Goal: Task Accomplishment & Management: Use online tool/utility

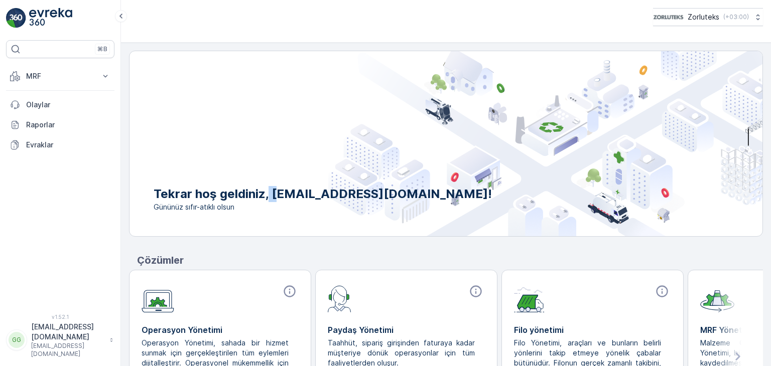
drag, startPoint x: 274, startPoint y: 193, endPoint x: 287, endPoint y: 193, distance: 13.6
click at [285, 193] on p "Tekrar hoş geldiniz, [EMAIL_ADDRESS][DOMAIN_NAME]!" at bounding box center [323, 194] width 338 height 16
click at [314, 188] on p "Tekrar hoş geldiniz, [EMAIL_ADDRESS][DOMAIN_NAME]!" at bounding box center [323, 194] width 338 height 16
drag, startPoint x: 316, startPoint y: 188, endPoint x: 314, endPoint y: 193, distance: 5.4
click at [314, 193] on p "Tekrar hoş geldiniz, [EMAIL_ADDRESS][DOMAIN_NAME]!" at bounding box center [323, 194] width 338 height 16
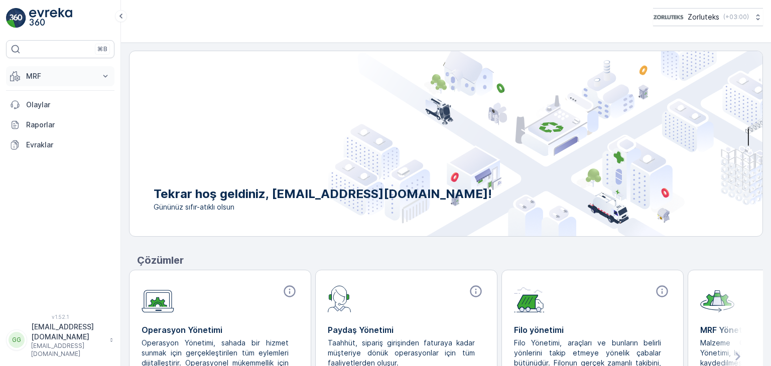
click at [33, 83] on button "MRF" at bounding box center [60, 76] width 108 height 20
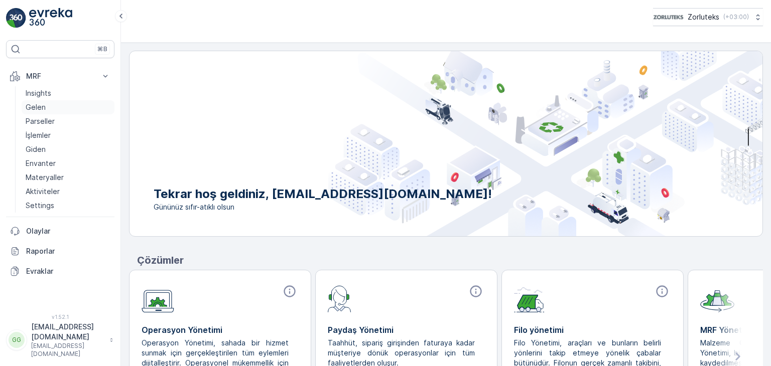
click at [44, 102] on p "Gelen" at bounding box center [36, 107] width 20 height 10
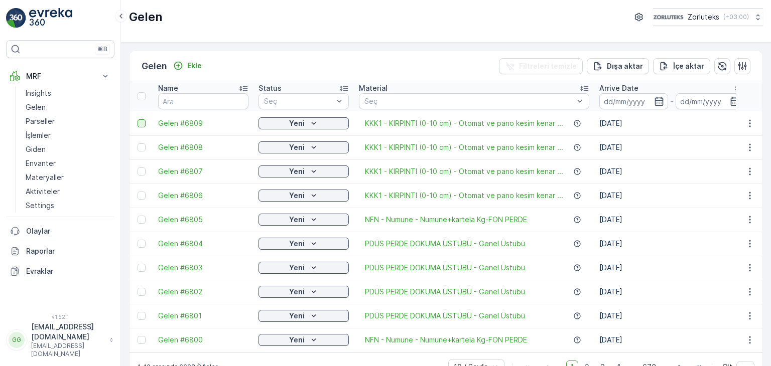
click at [144, 121] on div at bounding box center [142, 123] width 8 height 8
click at [138, 119] on input "checkbox" at bounding box center [138, 119] width 0 height 0
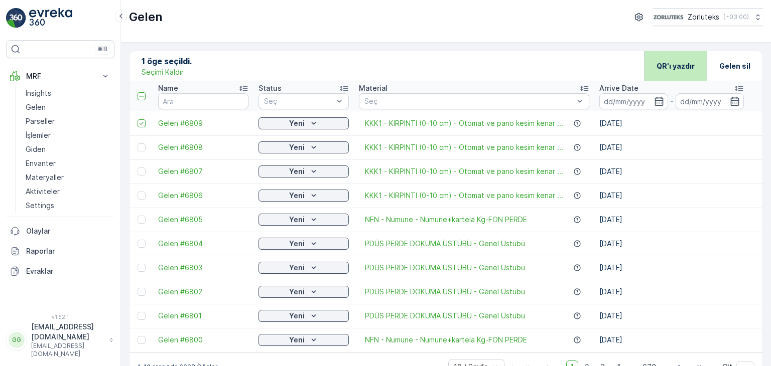
click at [693, 62] on div "QR'ı yazdır" at bounding box center [675, 66] width 63 height 30
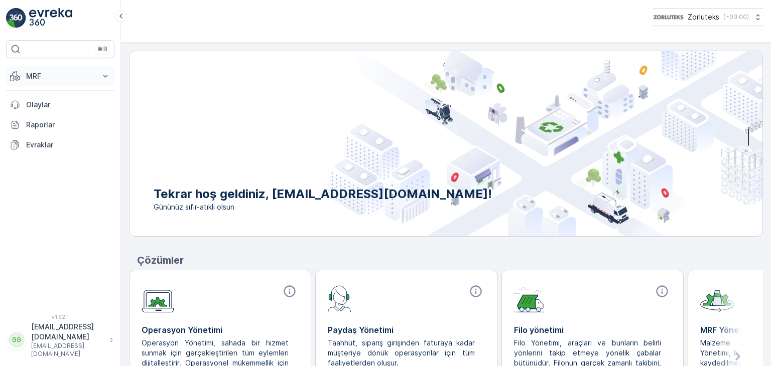
click at [74, 74] on p "MRF" at bounding box center [60, 76] width 68 height 10
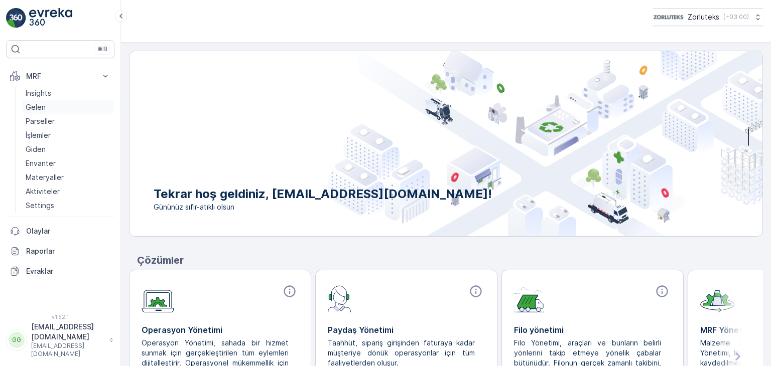
click at [62, 107] on link "Gelen" at bounding box center [68, 107] width 93 height 14
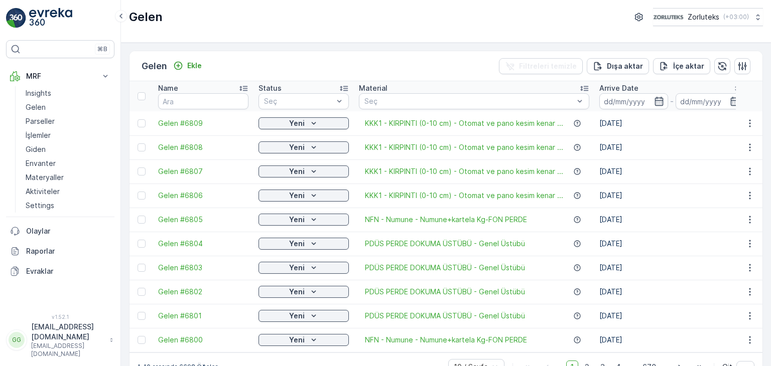
click at [149, 96] on th at bounding box center [142, 96] width 24 height 30
click at [145, 124] on div at bounding box center [142, 123] width 8 height 8
click at [138, 119] on input "checkbox" at bounding box center [138, 119] width 0 height 0
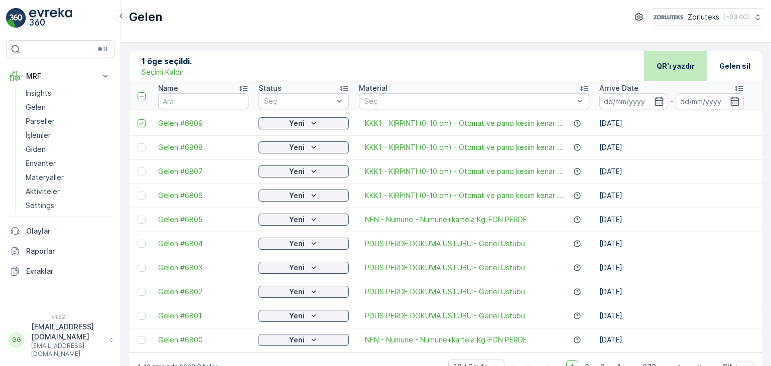
click at [677, 74] on div "QR'ı yazdır" at bounding box center [676, 66] width 38 height 30
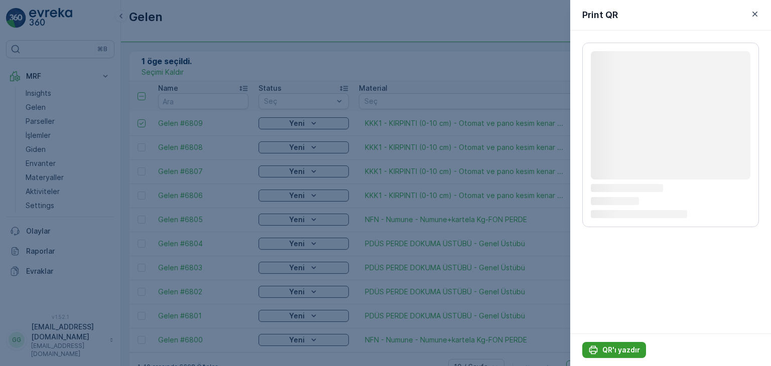
click at [609, 354] on p "QR'ı yazdır" at bounding box center [621, 350] width 38 height 10
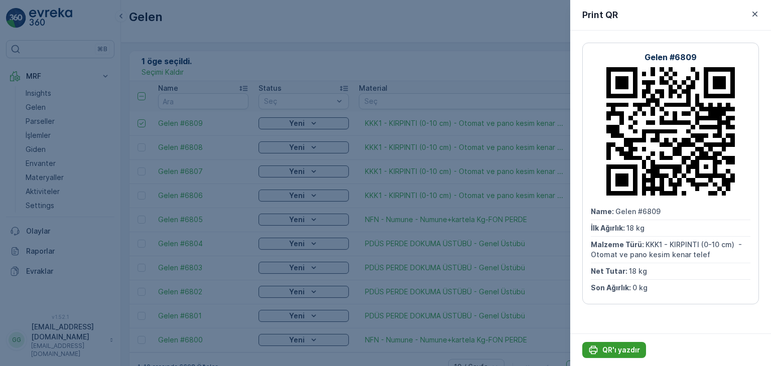
click at [613, 348] on p "QR'ı yazdır" at bounding box center [621, 350] width 38 height 10
click at [487, 39] on div at bounding box center [385, 183] width 771 height 366
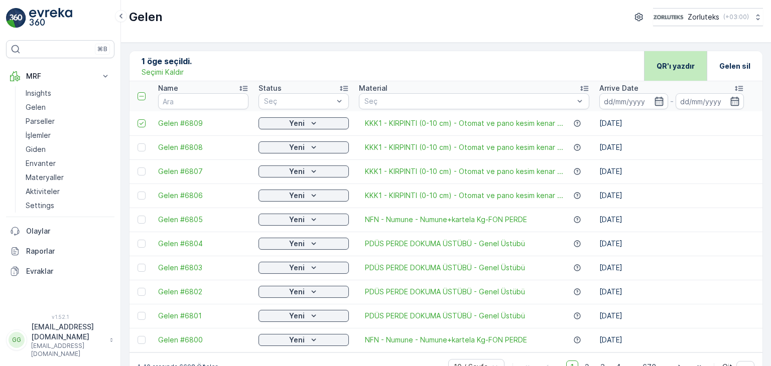
click at [691, 69] on p "QR'ı yazdır" at bounding box center [676, 66] width 38 height 10
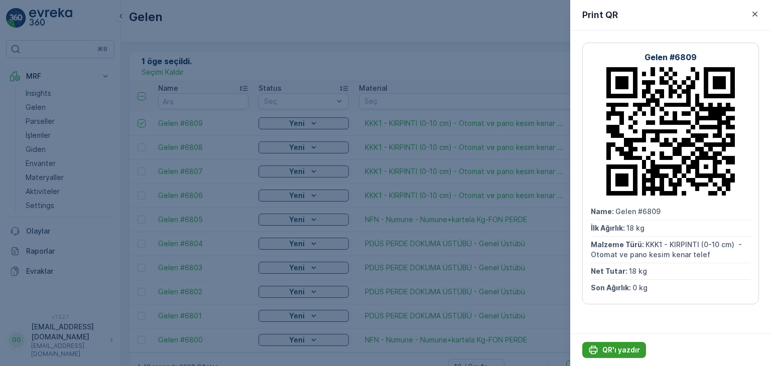
click at [627, 357] on button "QR'ı yazdır" at bounding box center [614, 350] width 64 height 16
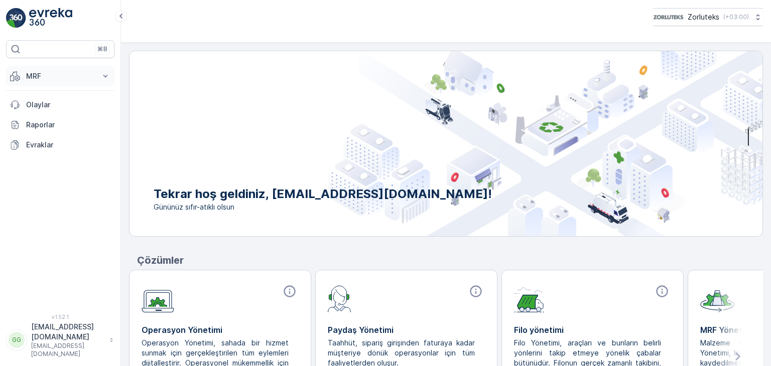
click at [62, 80] on p "MRF" at bounding box center [60, 76] width 68 height 10
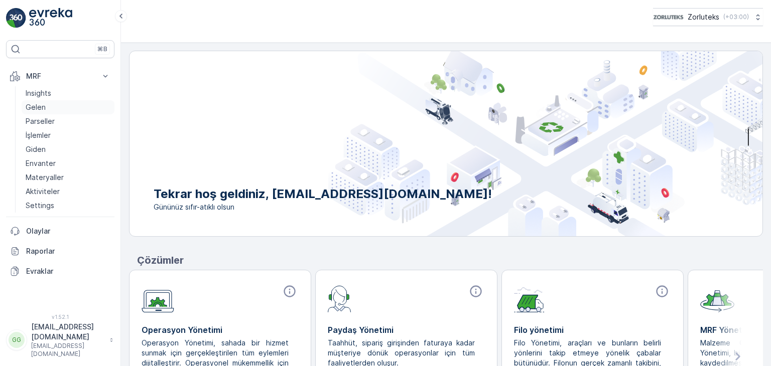
click at [54, 107] on link "Gelen" at bounding box center [68, 107] width 93 height 14
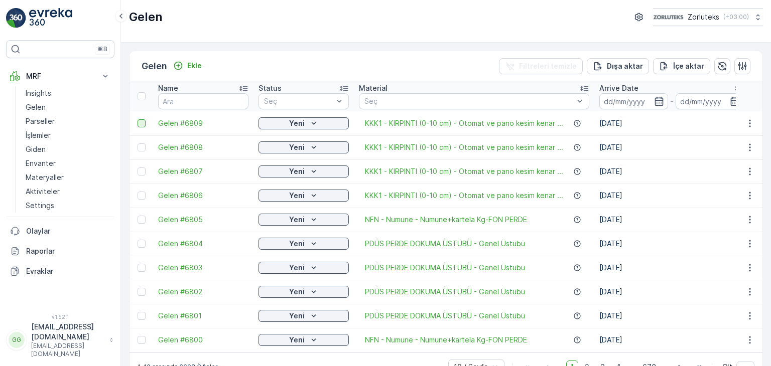
click at [144, 125] on div at bounding box center [142, 123] width 8 height 8
click at [138, 119] on input "checkbox" at bounding box center [138, 119] width 0 height 0
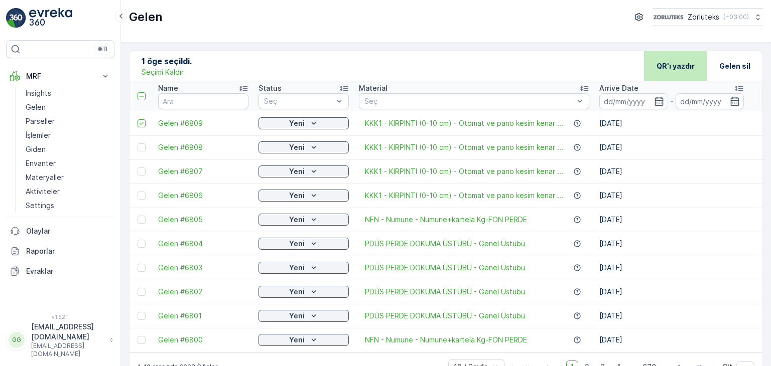
click at [685, 66] on p "QR'ı yazdır" at bounding box center [676, 66] width 38 height 10
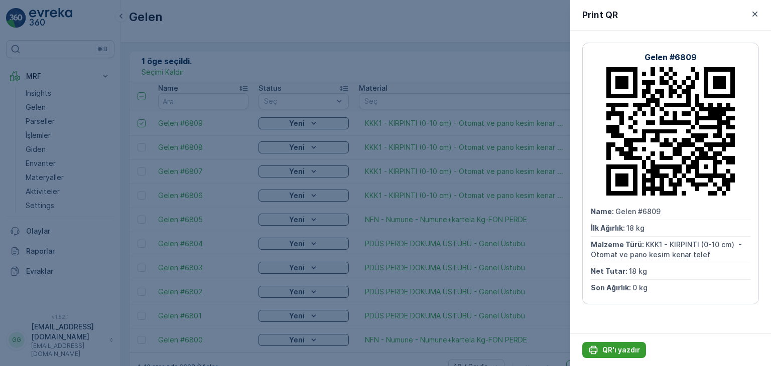
click at [620, 348] on p "QR'ı yazdır" at bounding box center [621, 350] width 38 height 10
click at [758, 15] on icon "button" at bounding box center [755, 14] width 10 height 10
